Goal: Information Seeking & Learning: Learn about a topic

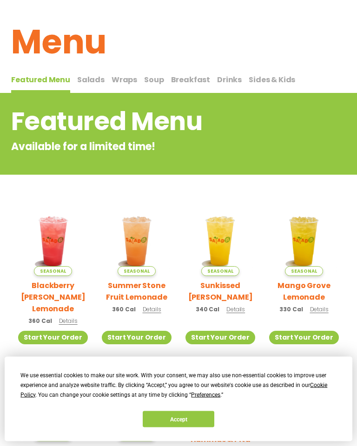
scroll to position [11, 0]
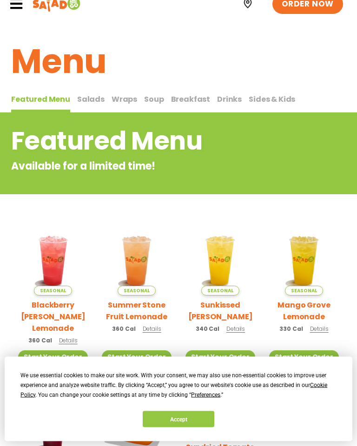
click at [123, 100] on span "Wraps" at bounding box center [124, 99] width 26 height 11
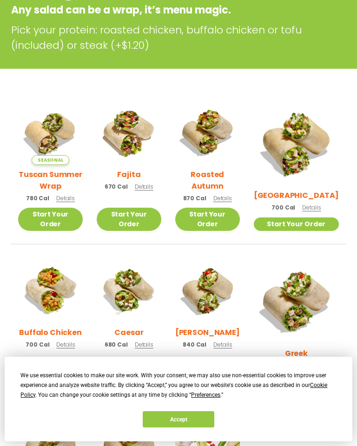
scroll to position [167, 0]
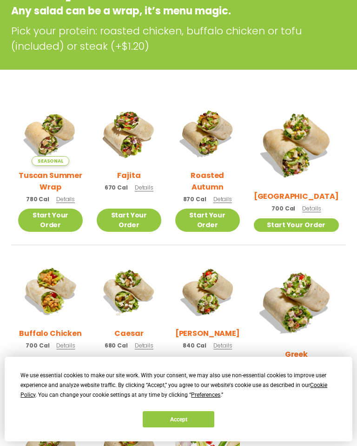
click at [152, 191] on span "Details" at bounding box center [144, 187] width 19 height 8
click at [318, 204] on span "Details" at bounding box center [311, 208] width 19 height 8
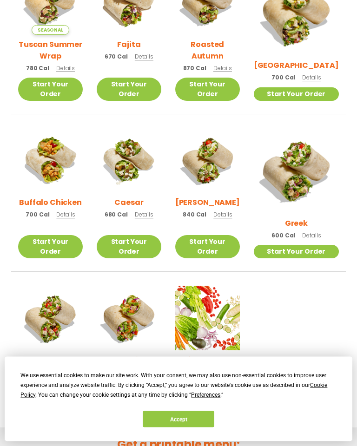
scroll to position [298, 0]
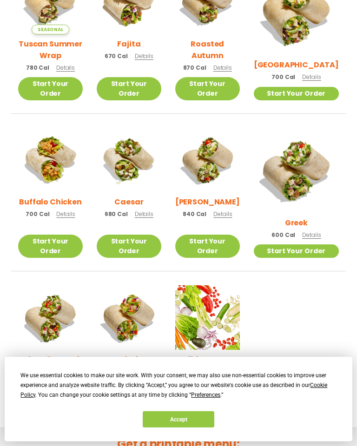
click at [232, 211] on span "Details" at bounding box center [222, 214] width 19 height 8
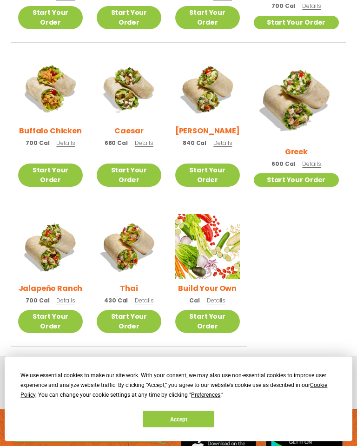
scroll to position [369, 0]
click at [153, 296] on span "Details" at bounding box center [144, 300] width 19 height 8
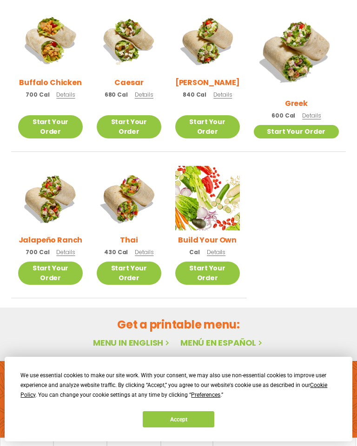
scroll to position [418, 0]
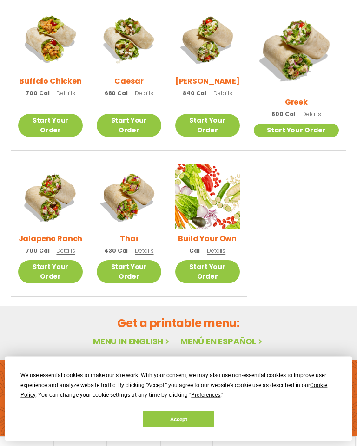
click at [71, 247] on span "Details" at bounding box center [65, 251] width 19 height 8
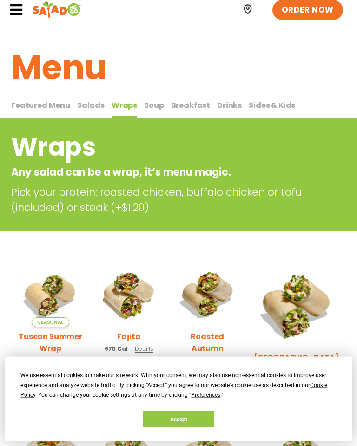
scroll to position [0, 0]
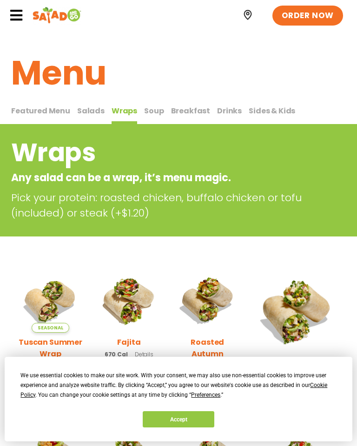
click at [188, 111] on span "Breakfast" at bounding box center [190, 110] width 39 height 11
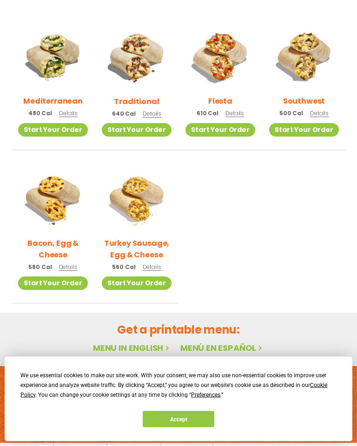
scroll to position [261, 0]
click at [321, 109] on span "Details" at bounding box center [319, 113] width 19 height 8
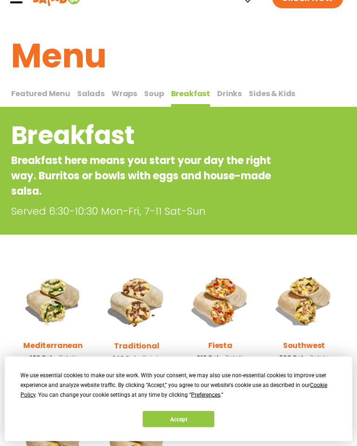
scroll to position [0, 0]
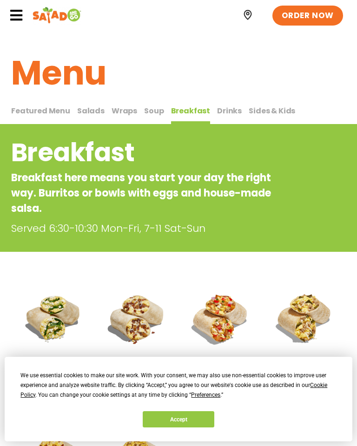
click at [41, 109] on span "Featured Menu" at bounding box center [40, 110] width 59 height 11
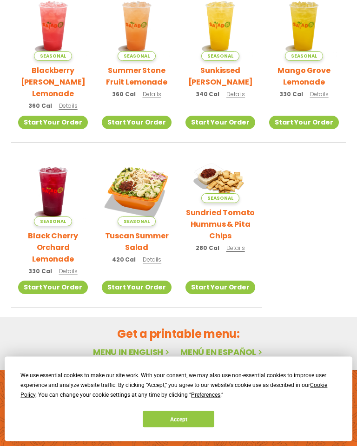
scroll to position [246, 0]
click at [155, 255] on span "Details" at bounding box center [152, 259] width 19 height 8
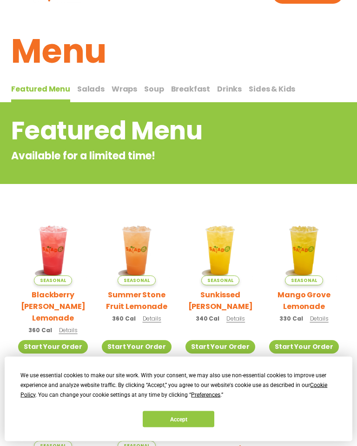
scroll to position [0, 0]
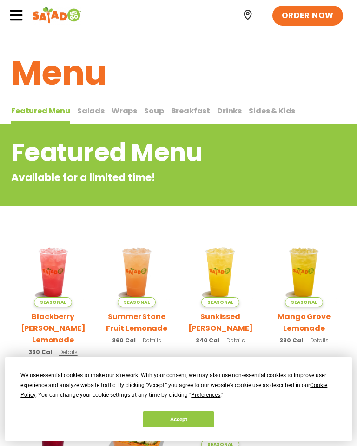
click at [19, 13] on icon at bounding box center [16, 15] width 14 height 14
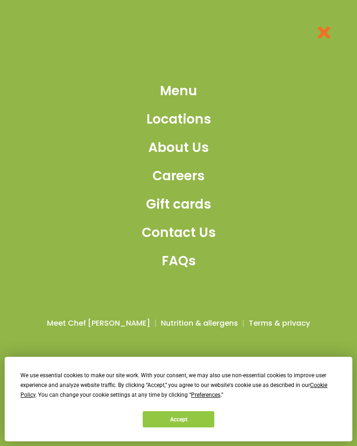
click at [190, 91] on span "Menu" at bounding box center [178, 91] width 37 height 20
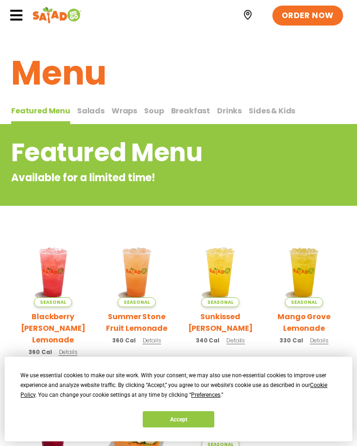
click at [124, 109] on span "Wraps" at bounding box center [124, 110] width 26 height 11
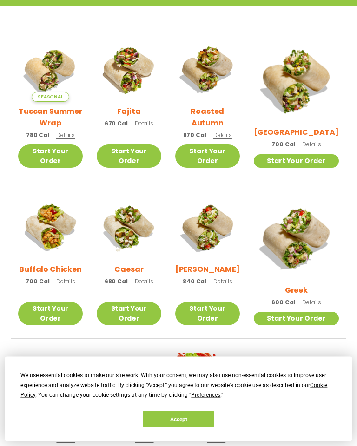
scroll to position [231, 0]
click at [319, 140] on span "Details" at bounding box center [311, 144] width 19 height 8
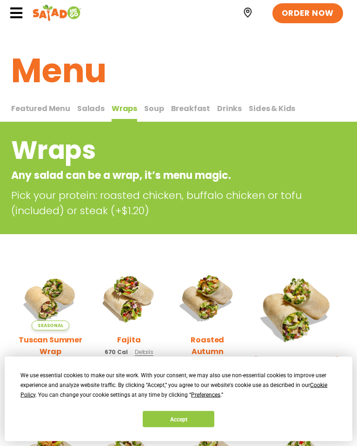
scroll to position [0, 0]
